Goal: Information Seeking & Learning: Learn about a topic

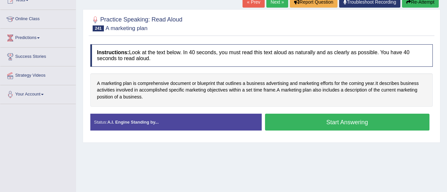
click at [312, 123] on button "Start Answering" at bounding box center [347, 122] width 165 height 17
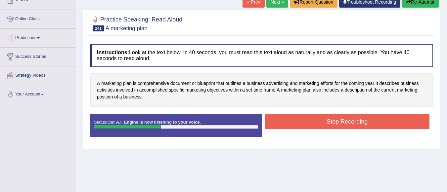
click at [312, 123] on button "Stop Recording" at bounding box center [347, 121] width 165 height 15
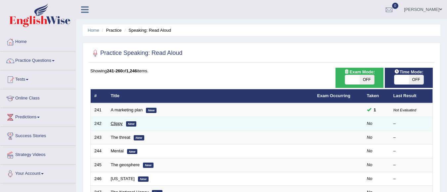
click at [115, 124] on link "Clippy" at bounding box center [117, 123] width 12 height 5
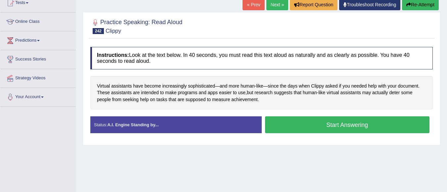
scroll to position [79, 0]
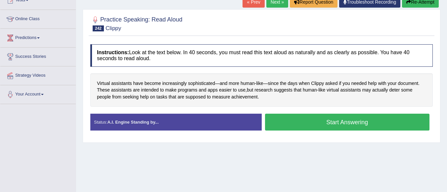
click at [320, 123] on button "Start Answering" at bounding box center [347, 122] width 165 height 17
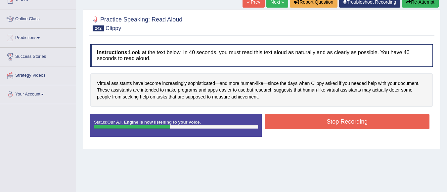
click at [320, 123] on button "Stop Recording" at bounding box center [347, 121] width 165 height 15
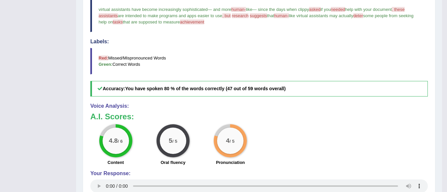
scroll to position [212, 0]
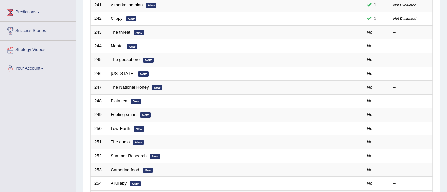
scroll to position [114, 0]
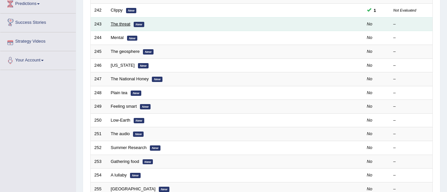
click at [120, 24] on link "The threat" at bounding box center [121, 24] width 20 height 5
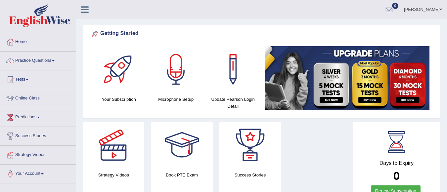
click at [50, 57] on link "Practice Questions" at bounding box center [37, 60] width 75 height 17
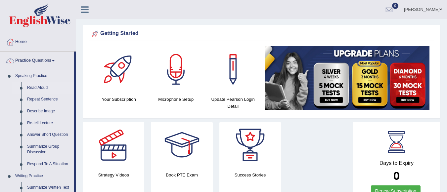
click at [44, 87] on link "Read Aloud" at bounding box center [49, 88] width 50 height 12
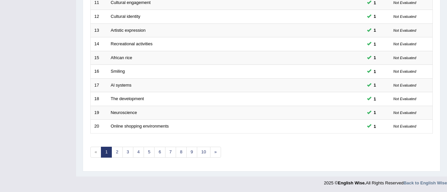
scroll to position [246, 0]
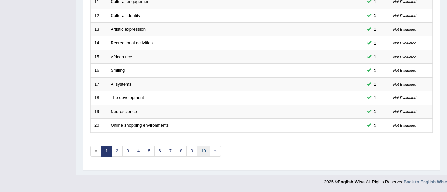
click at [202, 155] on link "10" at bounding box center [203, 151] width 13 height 11
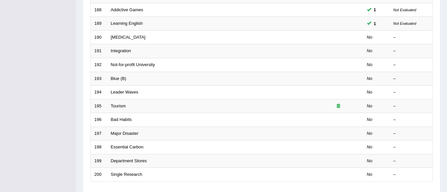
scroll to position [246, 0]
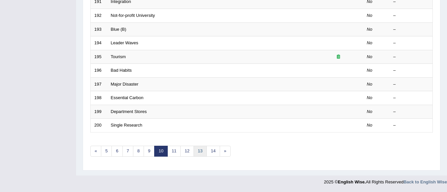
click at [201, 151] on link "13" at bounding box center [200, 151] width 13 height 11
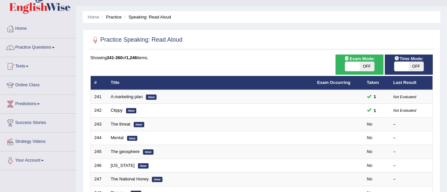
scroll to position [79, 0]
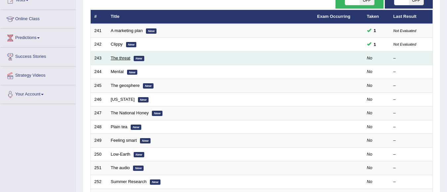
click at [126, 59] on link "The threat" at bounding box center [121, 58] width 20 height 5
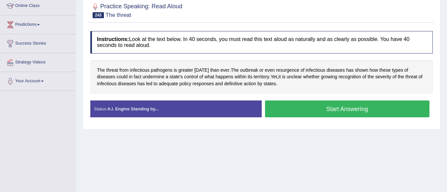
click at [341, 107] on button "Start Answering" at bounding box center [347, 109] width 165 height 17
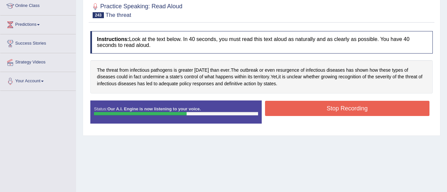
click at [341, 107] on button "Stop Recording" at bounding box center [347, 108] width 165 height 15
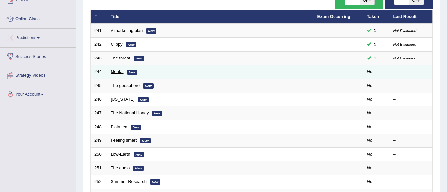
click at [120, 71] on link "Mental" at bounding box center [117, 71] width 13 height 5
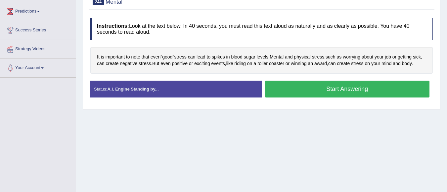
click at [314, 87] on button "Start Answering" at bounding box center [347, 89] width 165 height 17
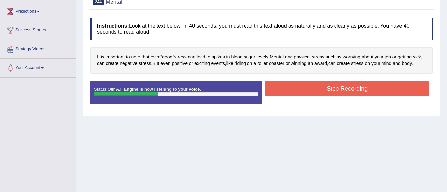
click at [314, 87] on button "Stop Recording" at bounding box center [347, 88] width 165 height 15
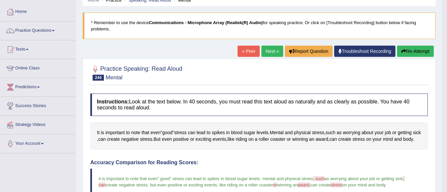
scroll to position [26, 0]
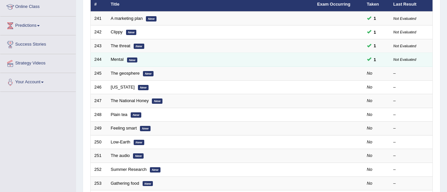
scroll to position [79, 0]
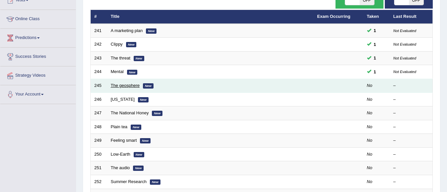
click at [121, 85] on link "The geosphere" at bounding box center [125, 85] width 29 height 5
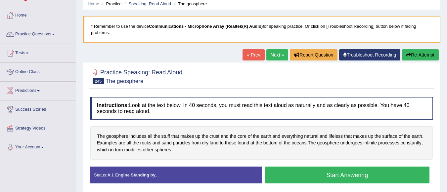
scroll to position [66, 0]
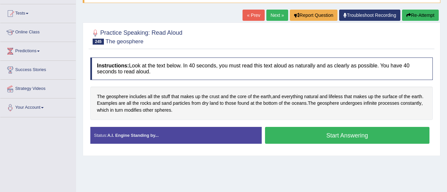
click at [311, 131] on button "Start Answering" at bounding box center [347, 135] width 165 height 17
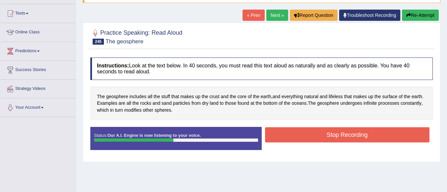
click at [311, 131] on button "Stop Recording" at bounding box center [347, 134] width 165 height 15
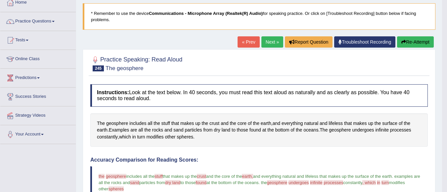
scroll to position [26, 0]
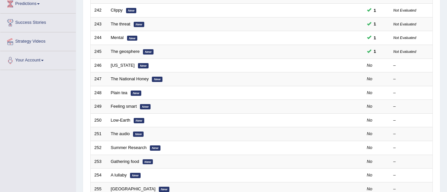
scroll to position [100, 0]
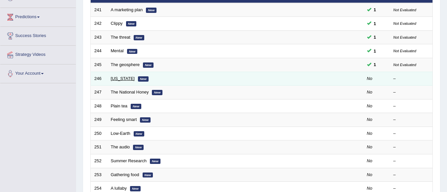
click at [123, 78] on link "[US_STATE]" at bounding box center [123, 78] width 24 height 5
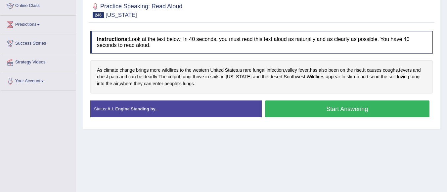
click at [321, 109] on button "Start Answering" at bounding box center [347, 109] width 165 height 17
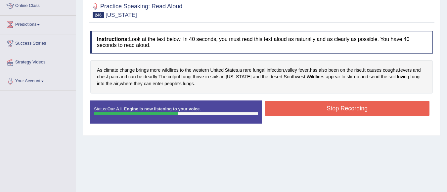
click at [321, 109] on button "Stop Recording" at bounding box center [347, 108] width 165 height 15
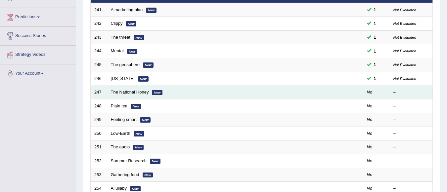
click at [130, 93] on link "The National Honey" at bounding box center [130, 92] width 38 height 5
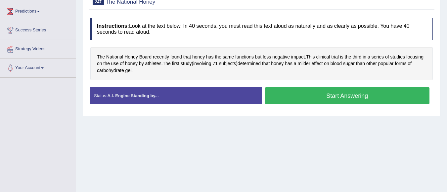
click at [328, 92] on button "Start Answering" at bounding box center [347, 95] width 165 height 17
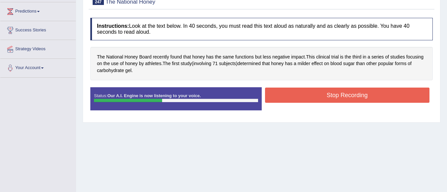
click at [328, 92] on button "Stop Recording" at bounding box center [347, 95] width 165 height 15
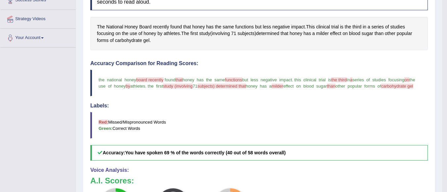
scroll to position [106, 0]
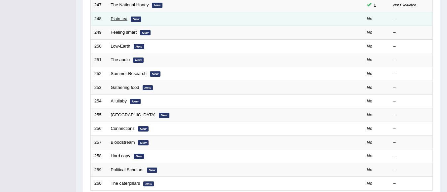
scroll to position [100, 0]
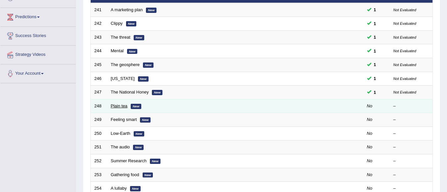
click at [122, 106] on link "Plain tea" at bounding box center [119, 106] width 17 height 5
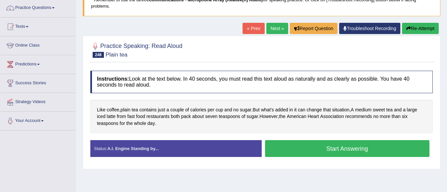
click at [318, 147] on button "Start Answering" at bounding box center [347, 148] width 165 height 17
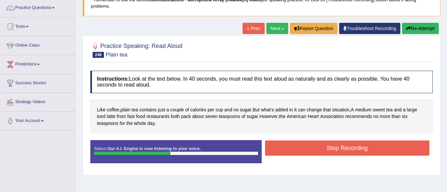
click at [318, 147] on button "Stop Recording" at bounding box center [347, 148] width 165 height 15
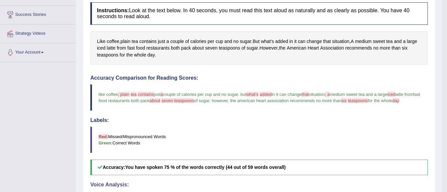
scroll to position [40, 0]
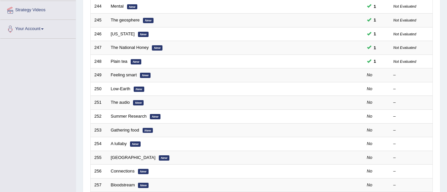
scroll to position [143, 0]
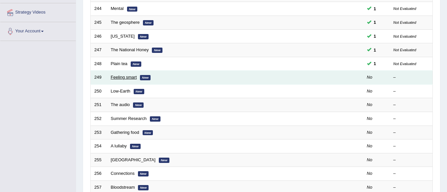
click at [125, 78] on link "Feeling smart" at bounding box center [124, 77] width 26 height 5
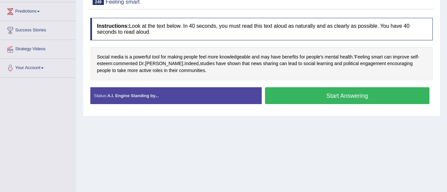
click at [323, 96] on button "Start Answering" at bounding box center [347, 95] width 165 height 17
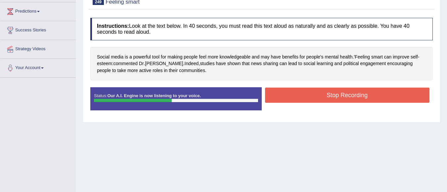
click at [323, 96] on button "Stop Recording" at bounding box center [347, 95] width 165 height 15
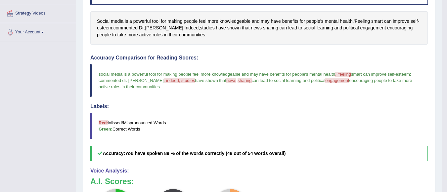
scroll to position [212, 0]
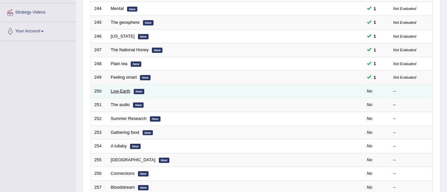
click at [125, 92] on link "Low-Earth" at bounding box center [121, 91] width 20 height 5
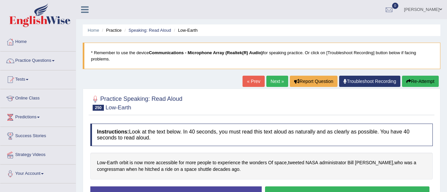
click at [289, 187] on button "Start Answering" at bounding box center [347, 195] width 165 height 17
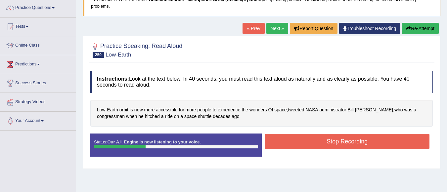
click at [289, 142] on button "Stop Recording" at bounding box center [347, 141] width 165 height 15
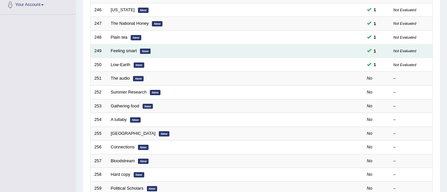
scroll to position [143, 0]
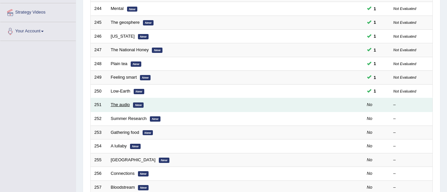
click at [120, 105] on link "The audio" at bounding box center [120, 104] width 19 height 5
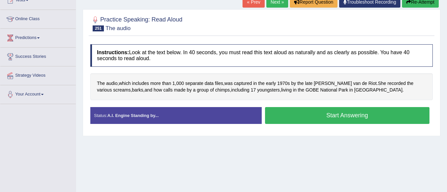
scroll to position [79, 0]
click at [324, 115] on button "Start Answering" at bounding box center [347, 115] width 165 height 17
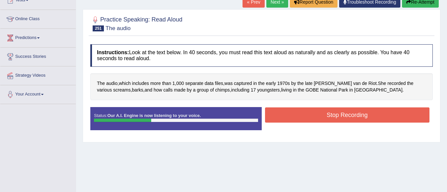
click at [324, 115] on button "Stop Recording" at bounding box center [347, 115] width 165 height 15
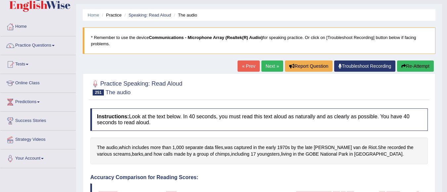
scroll to position [0, 0]
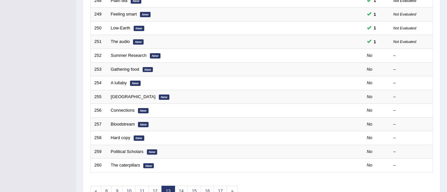
scroll to position [180, 0]
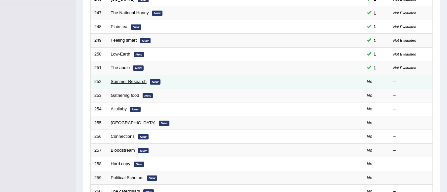
click at [134, 82] on link "Summer Research" at bounding box center [129, 81] width 36 height 5
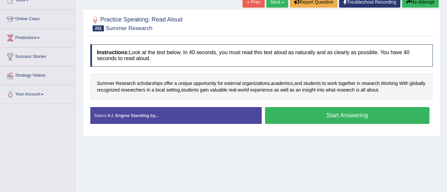
click at [312, 113] on button "Start Answering" at bounding box center [347, 115] width 165 height 17
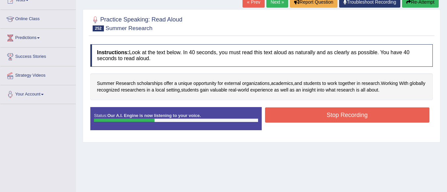
click at [312, 113] on button "Stop Recording" at bounding box center [347, 115] width 165 height 15
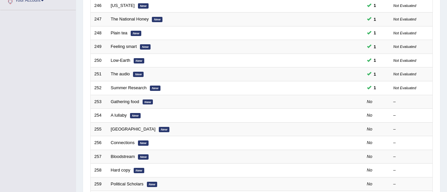
scroll to position [167, 0]
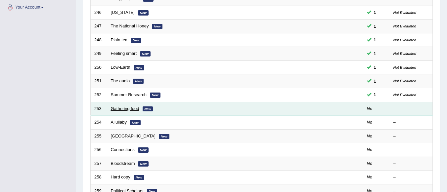
click at [127, 109] on link "Gathering food" at bounding box center [125, 108] width 28 height 5
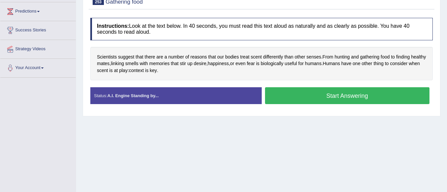
click at [288, 95] on button "Start Answering" at bounding box center [347, 95] width 165 height 17
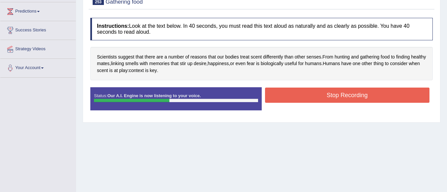
click at [288, 95] on button "Stop Recording" at bounding box center [347, 95] width 165 height 15
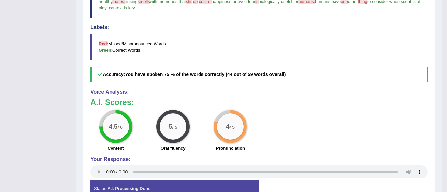
scroll to position [225, 0]
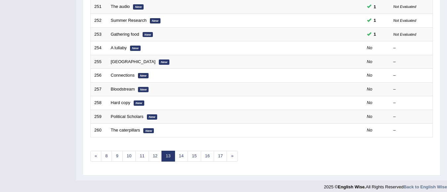
scroll to position [233, 0]
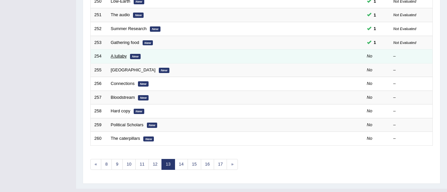
click at [121, 56] on link "A lullaby" at bounding box center [119, 56] width 16 height 5
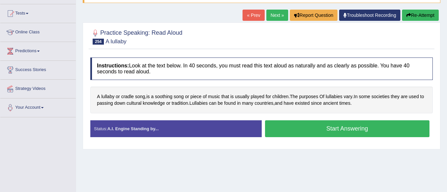
click at [316, 127] on button "Start Answering" at bounding box center [347, 129] width 165 height 17
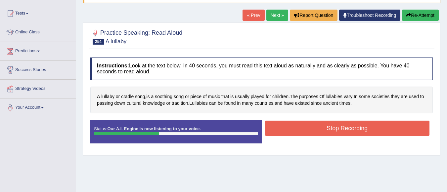
click at [316, 127] on button "Stop Recording" at bounding box center [347, 128] width 165 height 15
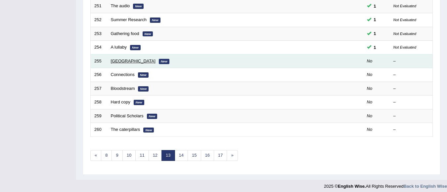
click at [137, 61] on link "Western Australia" at bounding box center [133, 61] width 45 height 5
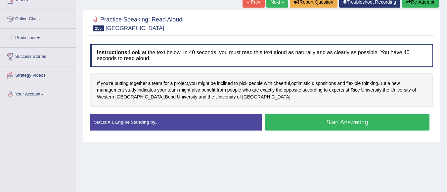
click at [313, 122] on button "Start Answering" at bounding box center [347, 122] width 165 height 17
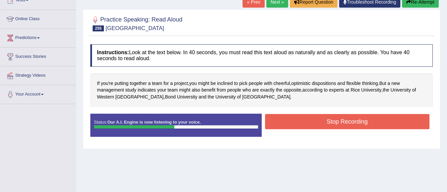
click at [313, 122] on button "Stop Recording" at bounding box center [347, 121] width 165 height 15
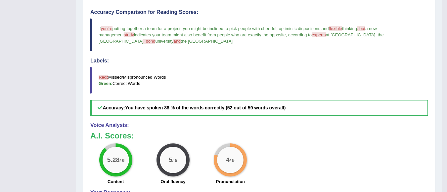
scroll to position [146, 0]
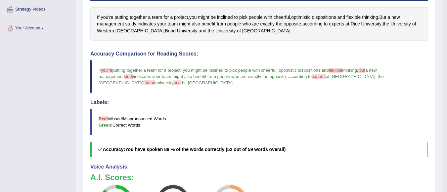
click at [313, 122] on blockquote "Red: Missed/Mispronounced Words Green: Correct Words" at bounding box center [259, 122] width 338 height 26
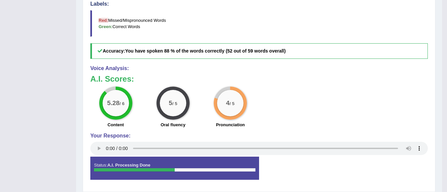
scroll to position [266, 0]
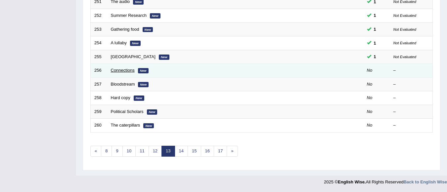
click at [130, 70] on link "Connections" at bounding box center [123, 70] width 24 height 5
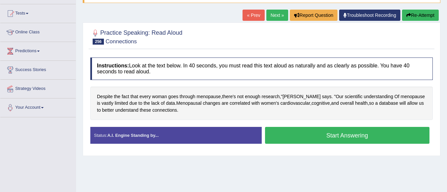
click at [365, 137] on button "Start Answering" at bounding box center [347, 135] width 165 height 17
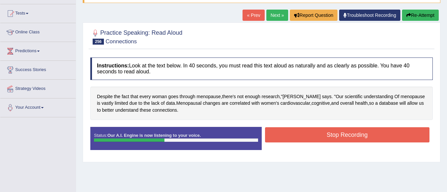
click at [365, 137] on button "Stop Recording" at bounding box center [347, 134] width 165 height 15
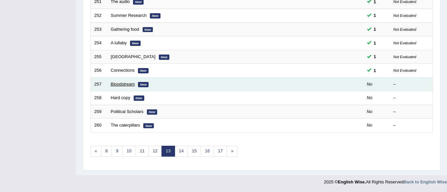
click at [129, 84] on link "Bloodstream" at bounding box center [123, 84] width 24 height 5
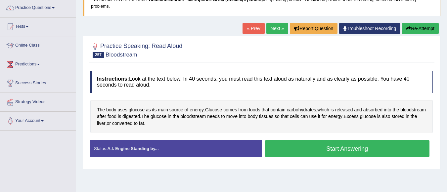
click at [320, 143] on button "Start Answering" at bounding box center [347, 148] width 165 height 17
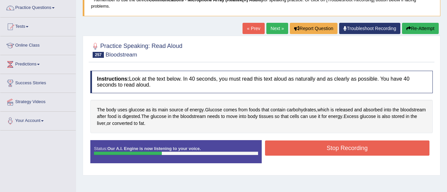
click at [320, 143] on button "Stop Recording" at bounding box center [347, 148] width 165 height 15
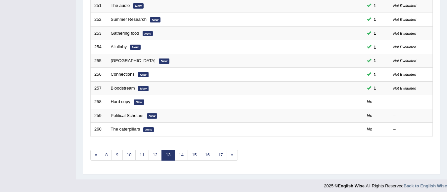
click at [121, 102] on link "Hard copy" at bounding box center [121, 101] width 20 height 5
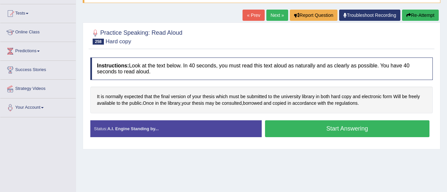
click at [318, 126] on button "Start Answering" at bounding box center [347, 129] width 165 height 17
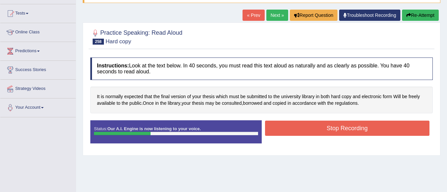
click at [318, 126] on button "Stop Recording" at bounding box center [347, 128] width 165 height 15
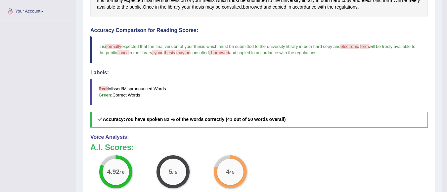
scroll to position [172, 0]
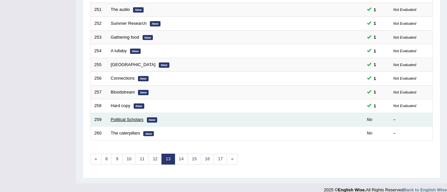
click at [131, 118] on link "Political Scholars" at bounding box center [127, 119] width 33 height 5
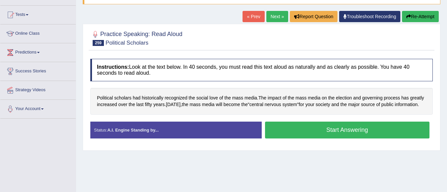
scroll to position [66, 0]
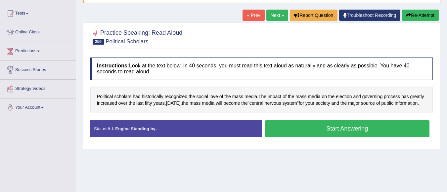
click at [299, 133] on button "Start Answering" at bounding box center [347, 129] width 165 height 17
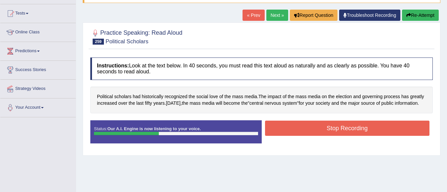
click at [299, 133] on button "Stop Recording" at bounding box center [347, 128] width 165 height 15
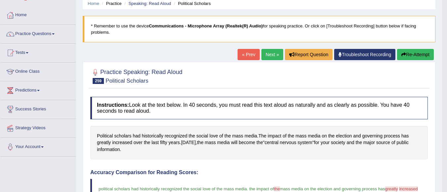
scroll to position [0, 0]
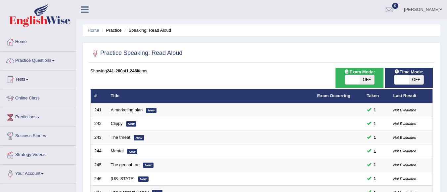
scroll to position [238, 0]
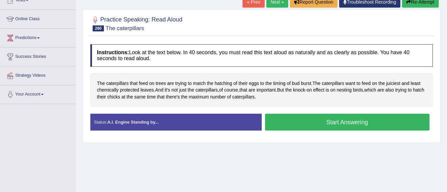
click at [301, 123] on button "Start Answering" at bounding box center [347, 122] width 165 height 17
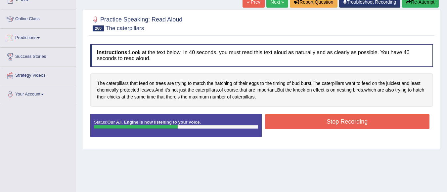
click at [301, 123] on button "Stop Recording" at bounding box center [347, 121] width 165 height 15
